Goal: Task Accomplishment & Management: Complete application form

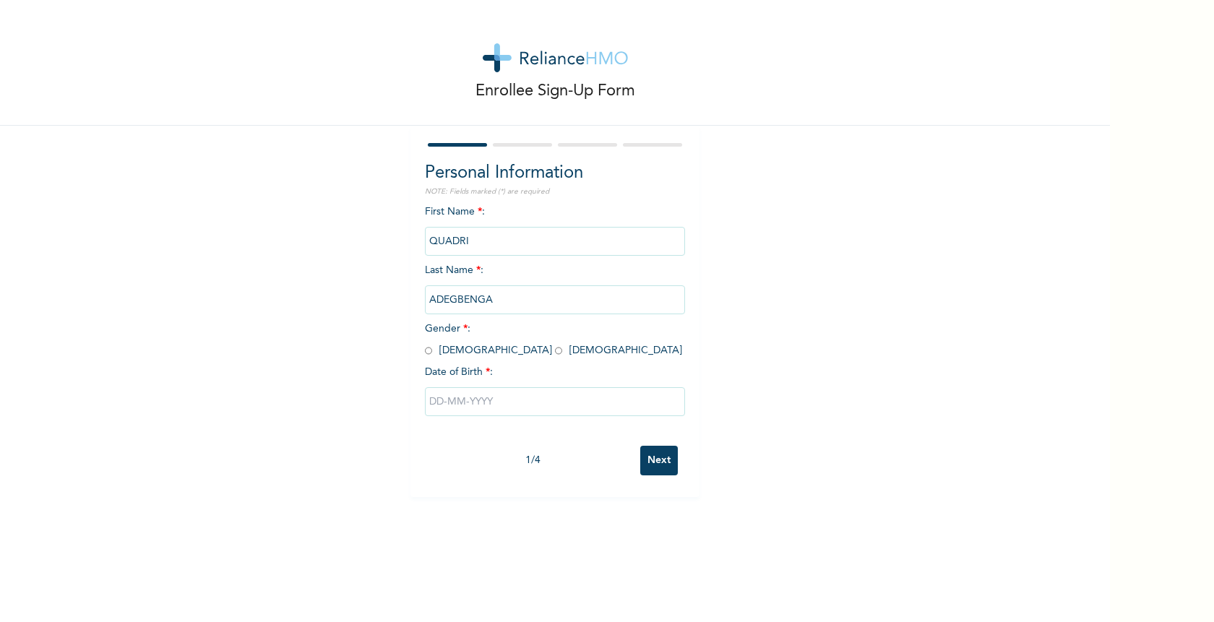
click at [496, 300] on input "ADEGBENGA" at bounding box center [555, 299] width 260 height 29
drag, startPoint x: 496, startPoint y: 300, endPoint x: 418, endPoint y: 300, distance: 78.8
click at [418, 300] on div "Personal Information NOTE: Fields marked (*) are required First Name * : [PERSO…" at bounding box center [554, 311] width 289 height 371
click at [572, 368] on div "Date of Birth * :" at bounding box center [555, 372] width 260 height 15
drag, startPoint x: 499, startPoint y: 301, endPoint x: 431, endPoint y: 296, distance: 68.9
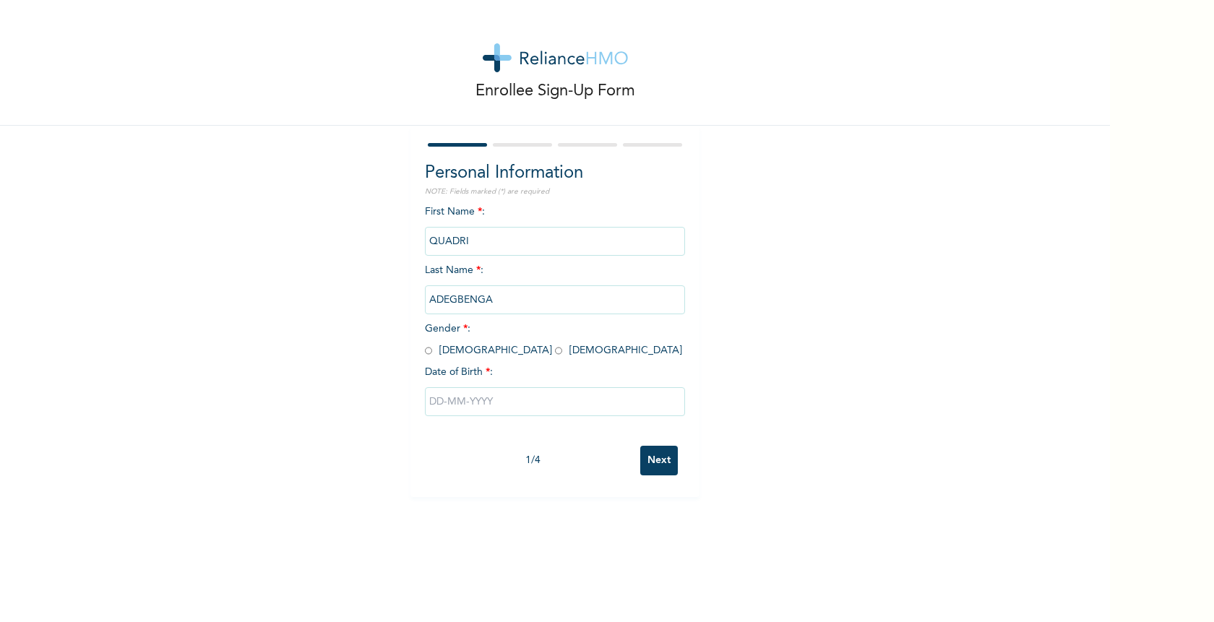
click at [431, 296] on input "ADEGBENGA" at bounding box center [555, 299] width 260 height 29
click at [536, 367] on div "Date of Birth * :" at bounding box center [555, 372] width 260 height 15
click at [426, 353] on input "radio" at bounding box center [428, 351] width 7 height 14
radio input "true"
click at [483, 404] on input "text" at bounding box center [555, 401] width 260 height 29
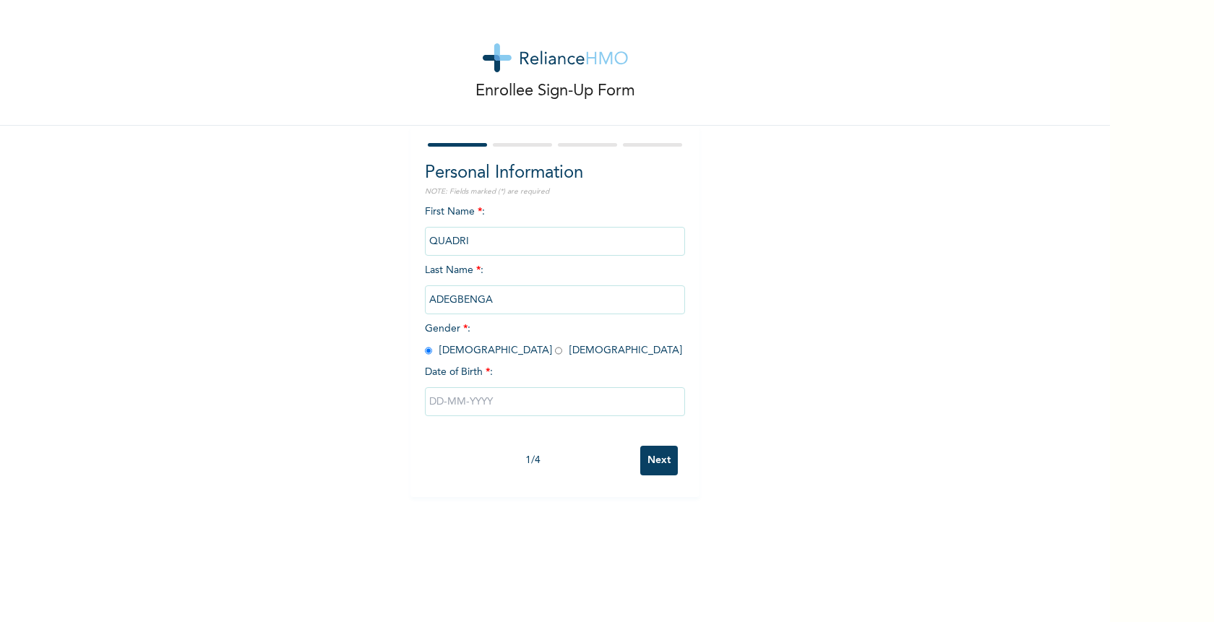
select select "9"
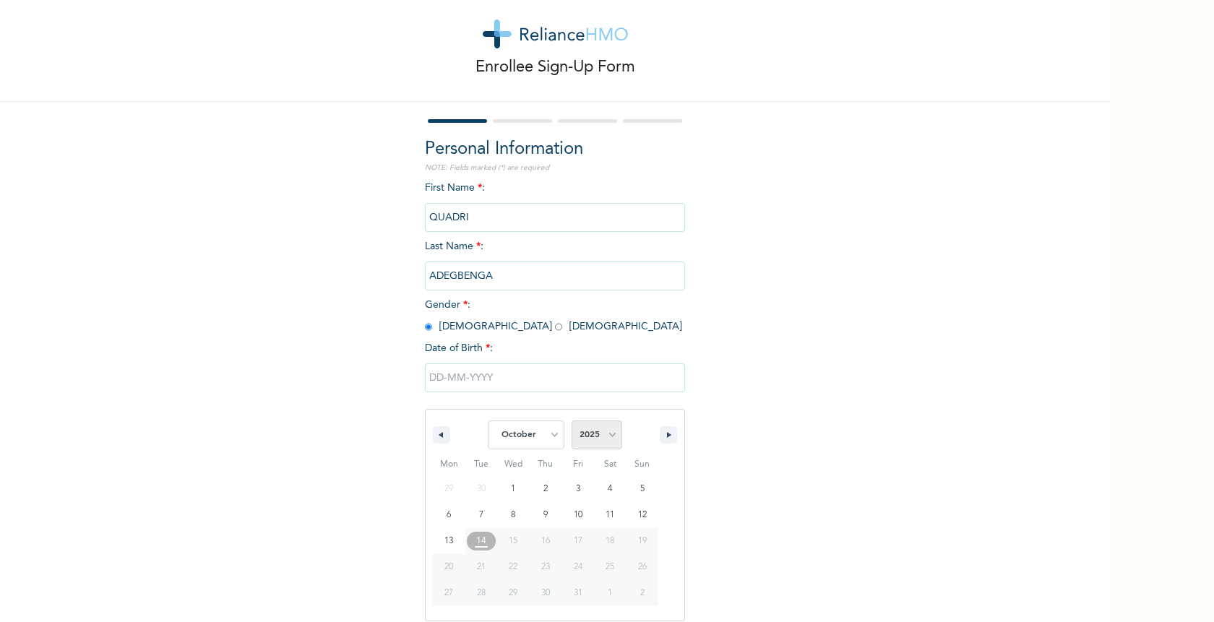
click at [585, 436] on select "2025 2024 2023 2022 2021 2020 2019 2018 2017 2016 2015 2014 2013 2012 2011 2010…" at bounding box center [597, 435] width 51 height 29
select select "1999"
click at [572, 421] on select "2025 2024 2023 2022 2021 2020 2019 2018 2017 2016 2015 2014 2013 2012 2011 2010…" at bounding box center [597, 435] width 51 height 29
click at [552, 437] on select "January February March April May June July August September October November De…" at bounding box center [526, 435] width 77 height 29
select select "4"
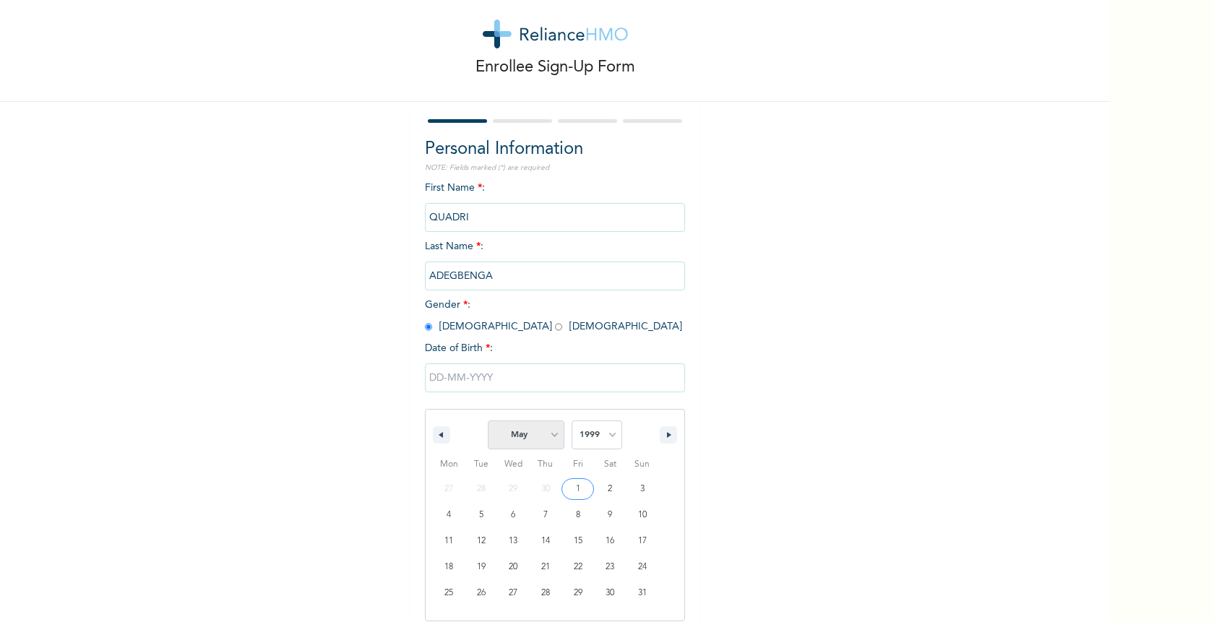
click at [489, 421] on select "January February March April May June July August September October November De…" at bounding box center [526, 435] width 77 height 29
type input "[DATE]"
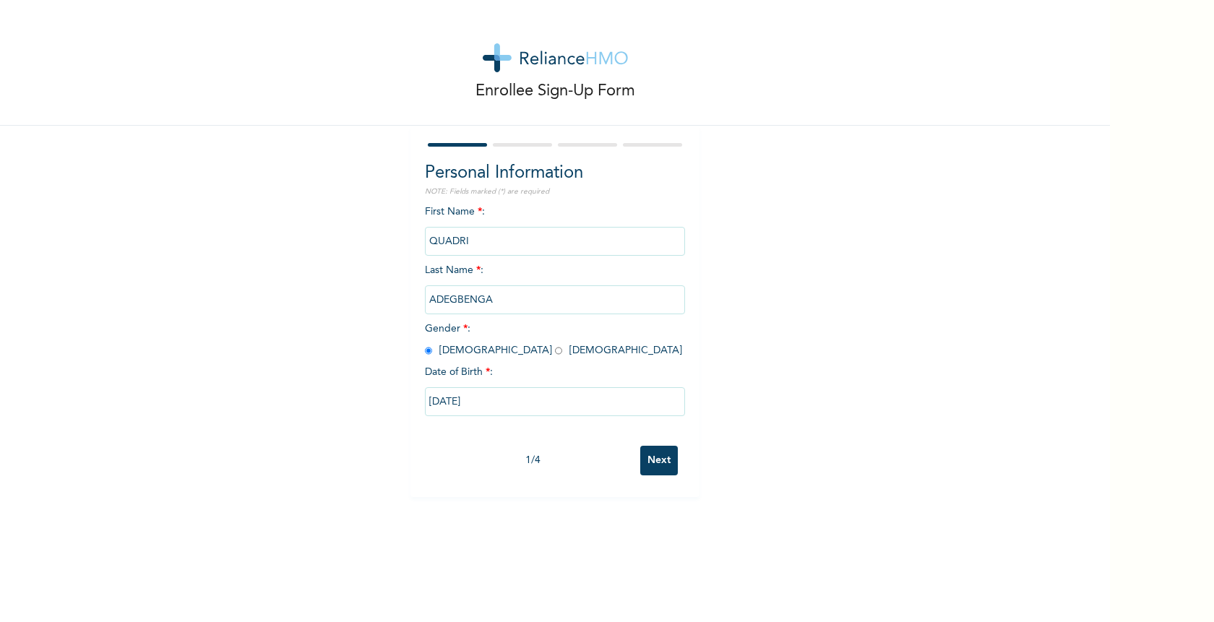
click at [657, 460] on input "Next" at bounding box center [659, 461] width 38 height 30
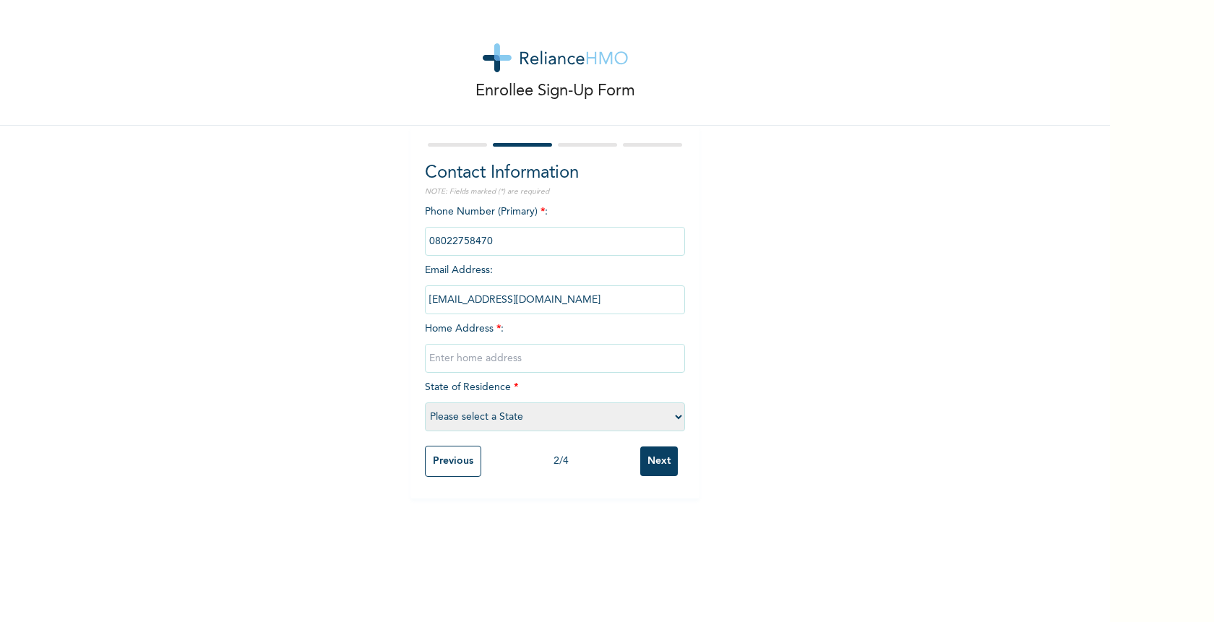
click at [589, 353] on input "text" at bounding box center [555, 358] width 260 height 29
type input "[STREET_ADDRESS][PERSON_NAME], Bank Busstop, [GEOGRAPHIC_DATA]."
click at [585, 415] on select "Please select a State [PERSON_NAME] (FCT) [PERSON_NAME] Ibom [GEOGRAPHIC_DATA] …" at bounding box center [555, 416] width 260 height 29
select select "25"
click at [425, 402] on select "Please select a State [PERSON_NAME] (FCT) [PERSON_NAME] Ibom [GEOGRAPHIC_DATA] …" at bounding box center [555, 416] width 260 height 29
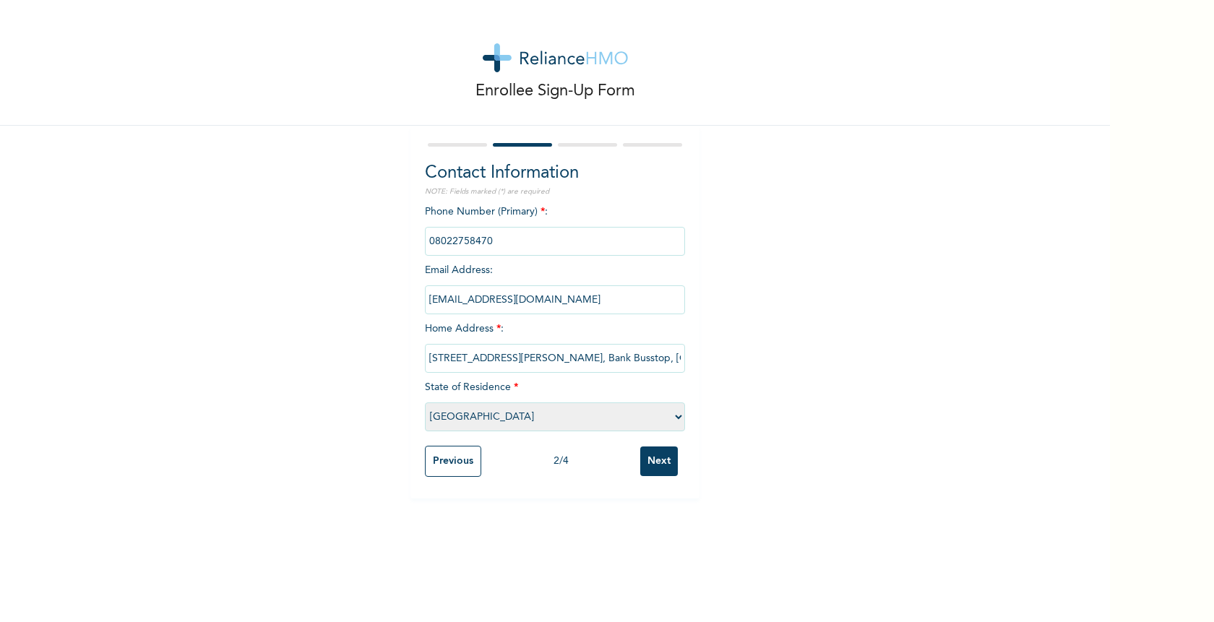
click at [678, 498] on div "Contact Information NOTE: Fields marked (*) are required Phone Number (Primary)…" at bounding box center [554, 312] width 289 height 373
click at [659, 460] on input "Next" at bounding box center [659, 462] width 38 height 30
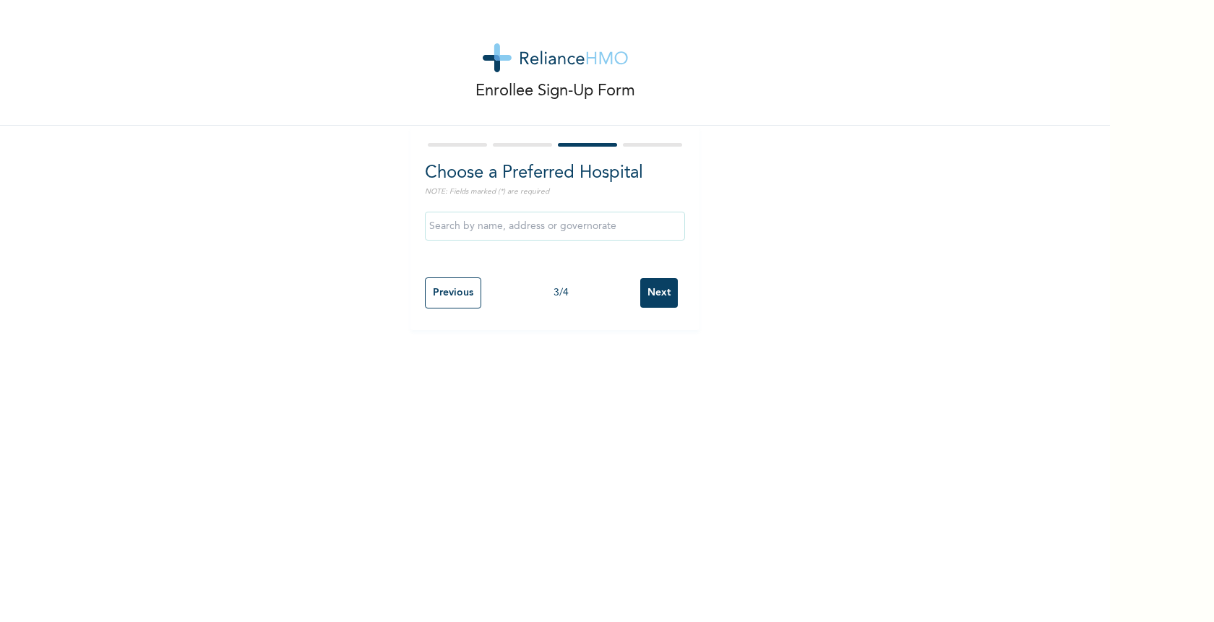
click at [626, 228] on input "text" at bounding box center [555, 226] width 260 height 29
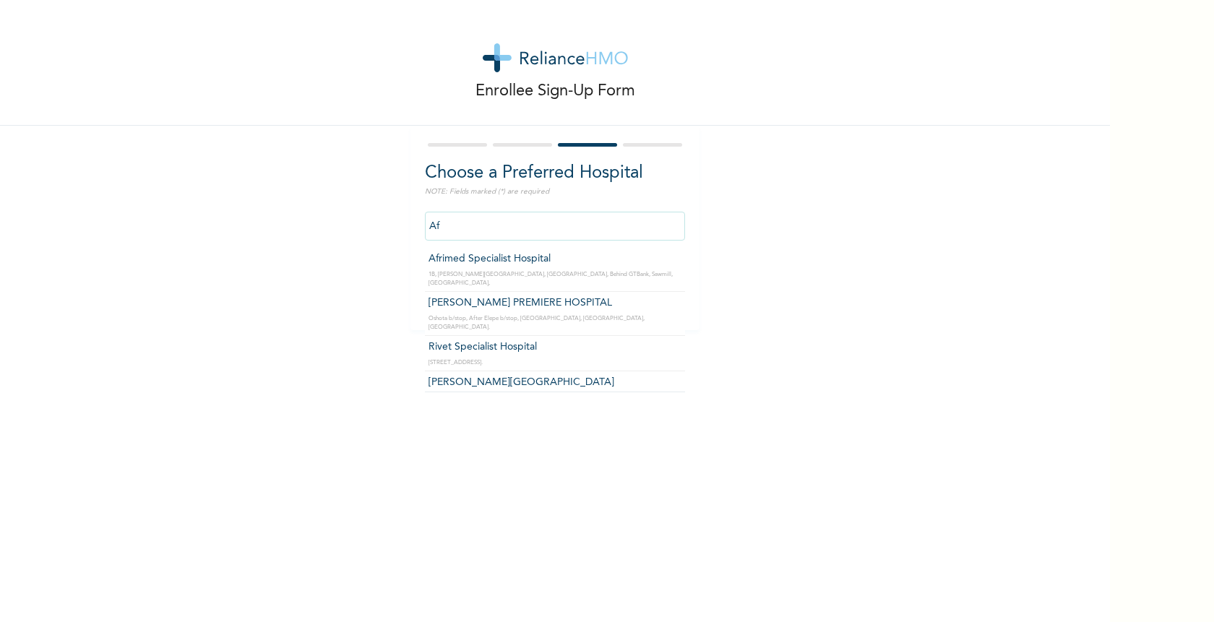
type input "A"
click at [506, 227] on input "text" at bounding box center [555, 226] width 260 height 29
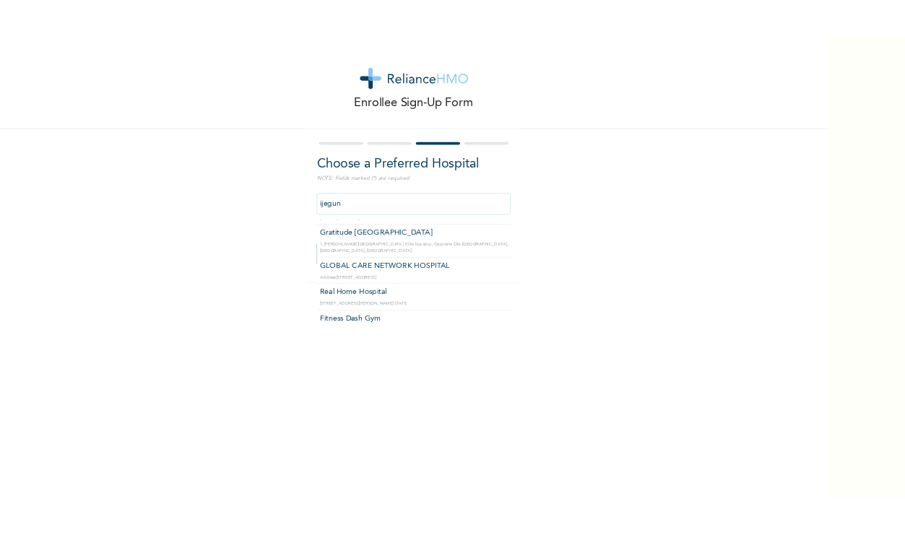
scroll to position [148, 0]
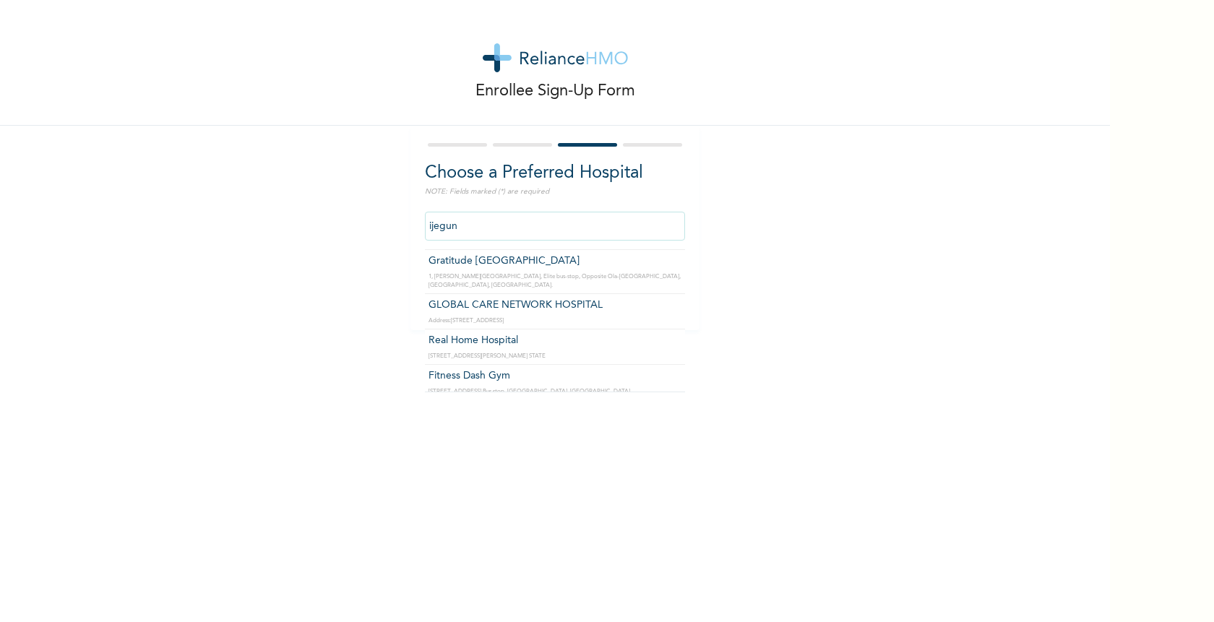
type input "ijegun"
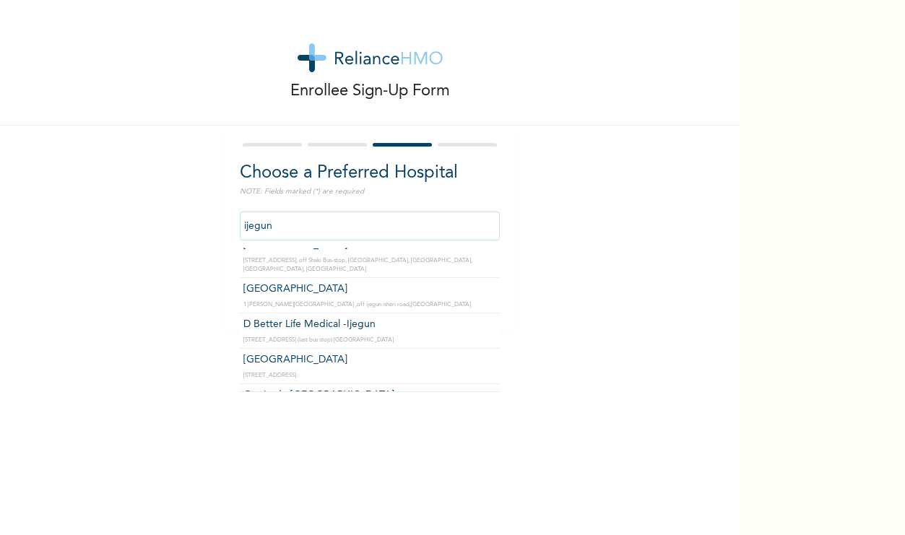
scroll to position [0, 0]
